Goal: Task Accomplishment & Management: Use online tool/utility

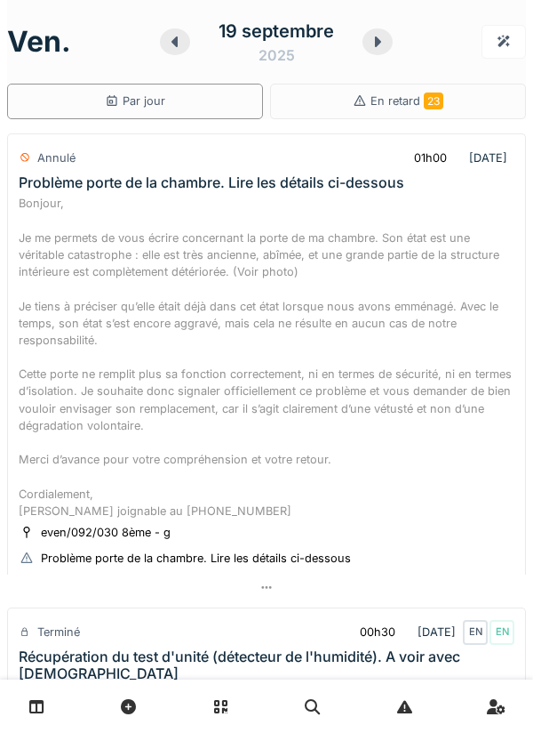
scroll to position [1047, 0]
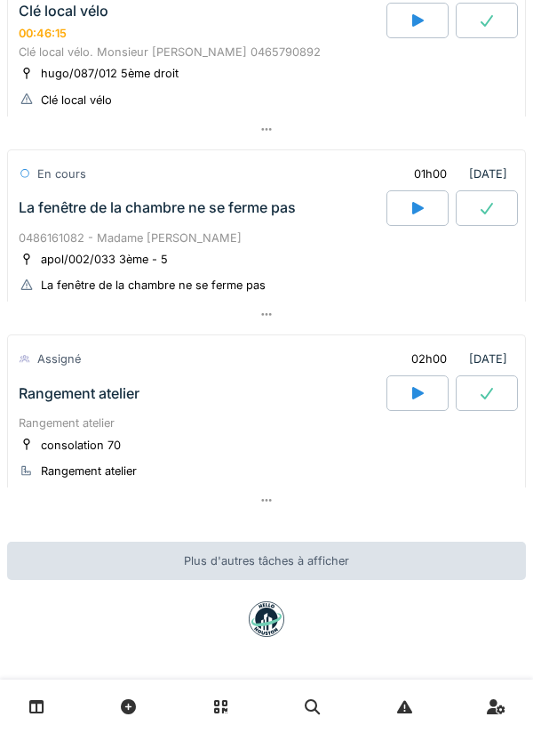
click at [110, 261] on div "apol/002/033 3ème - 5" at bounding box center [104, 259] width 127 height 17
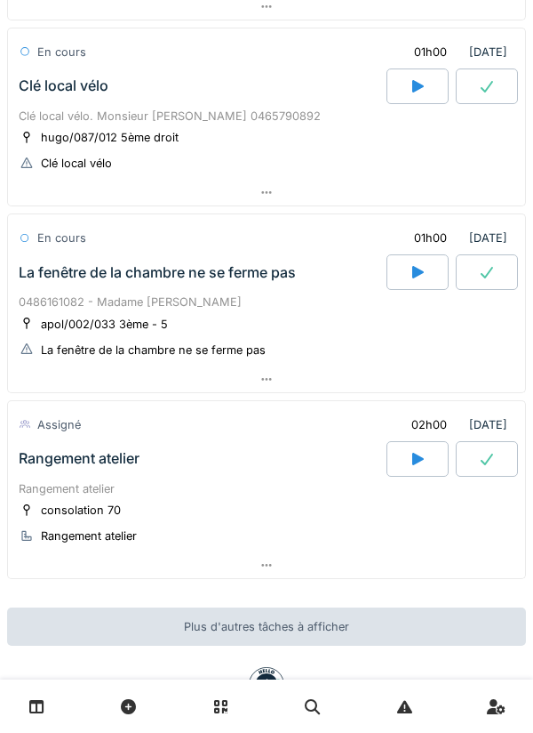
scroll to position [944, 0]
click at [302, 360] on div "apol/002/033 3ème - 5 La fenêtre de la chambre ne se ferme pas" at bounding box center [267, 338] width 496 height 44
click at [283, 357] on div "apol/002/033 3ème - 5 La fenêtre de la chambre ne se ferme pas" at bounding box center [267, 338] width 496 height 44
click at [100, 311] on div "0486161082 - Madame [PERSON_NAME]" at bounding box center [267, 302] width 496 height 17
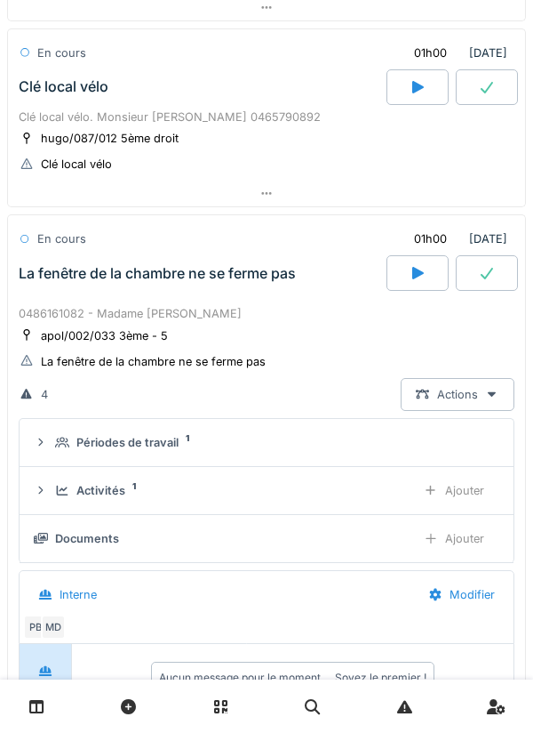
scroll to position [1122, 0]
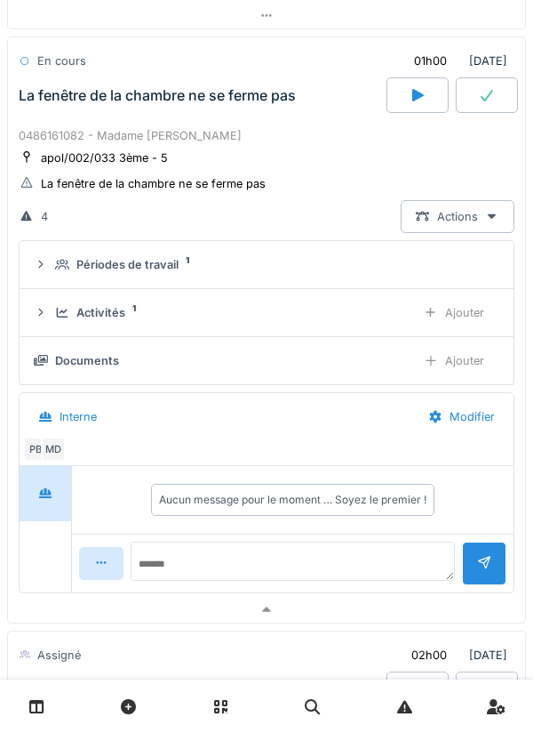
click at [89, 329] on div "Activités 1 Ajouter" at bounding box center [267, 312] width 466 height 33
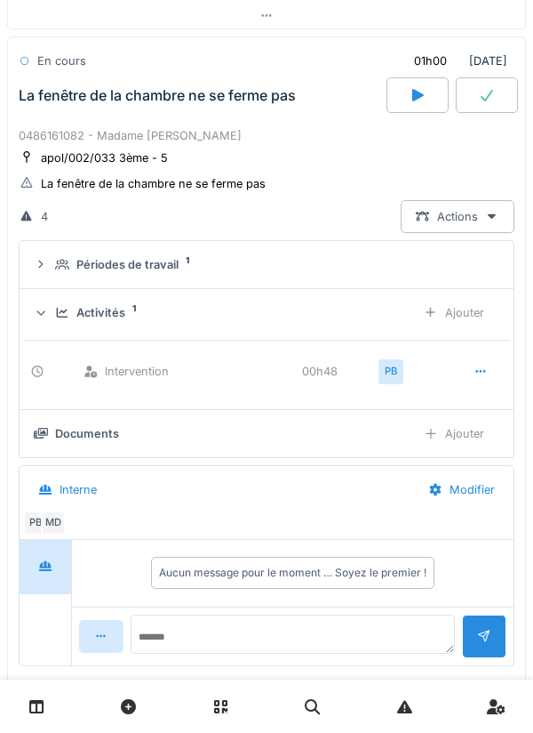
click at [52, 329] on div "Activités 1 Ajouter" at bounding box center [267, 312] width 466 height 33
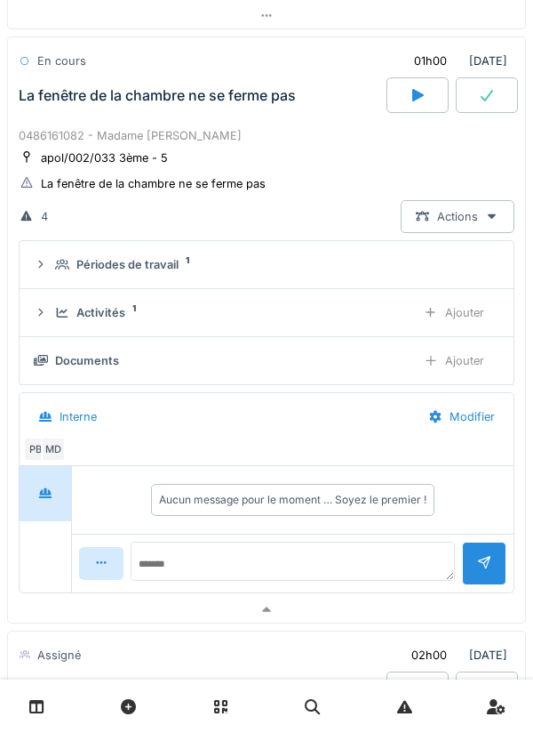
click at [426, 113] on div at bounding box center [418, 95] width 62 height 36
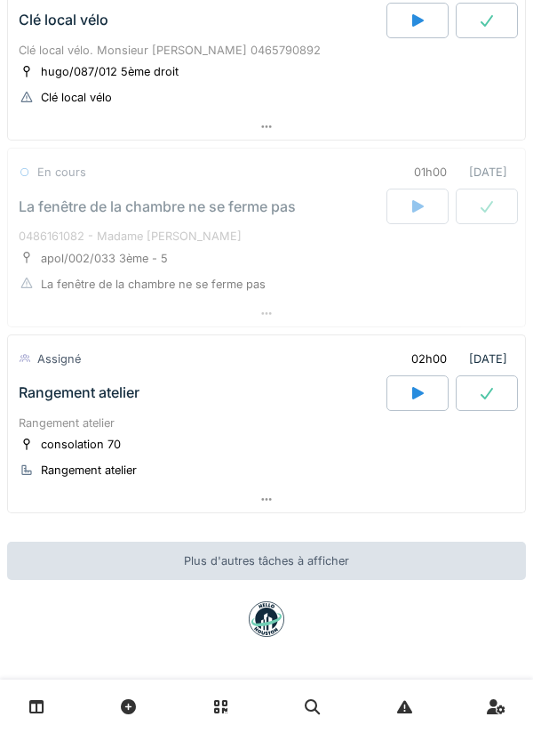
scroll to position [1046, 0]
